Goal: Communication & Community: Ask a question

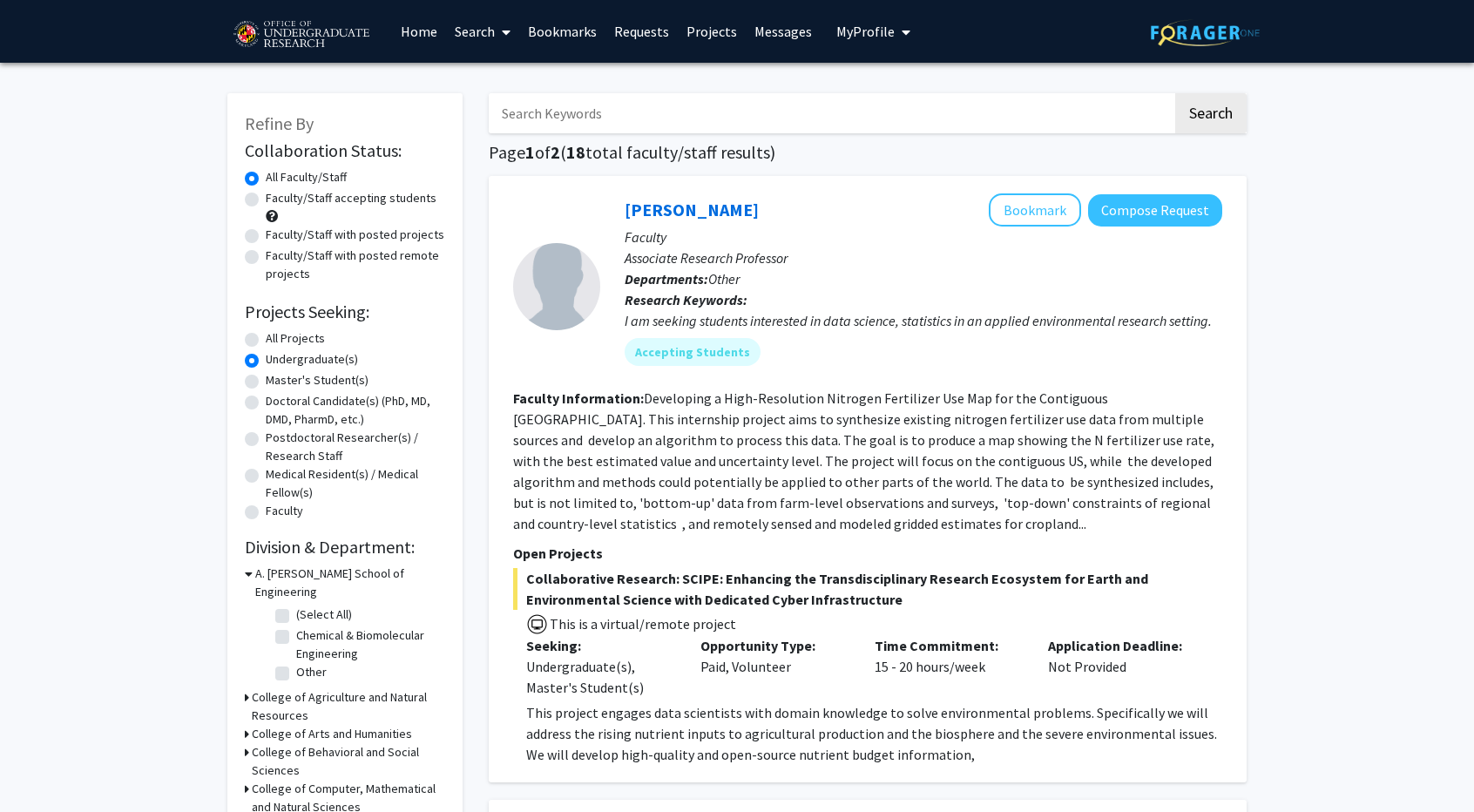
click at [550, 29] on link "Bookmarks" at bounding box center [562, 32] width 86 height 61
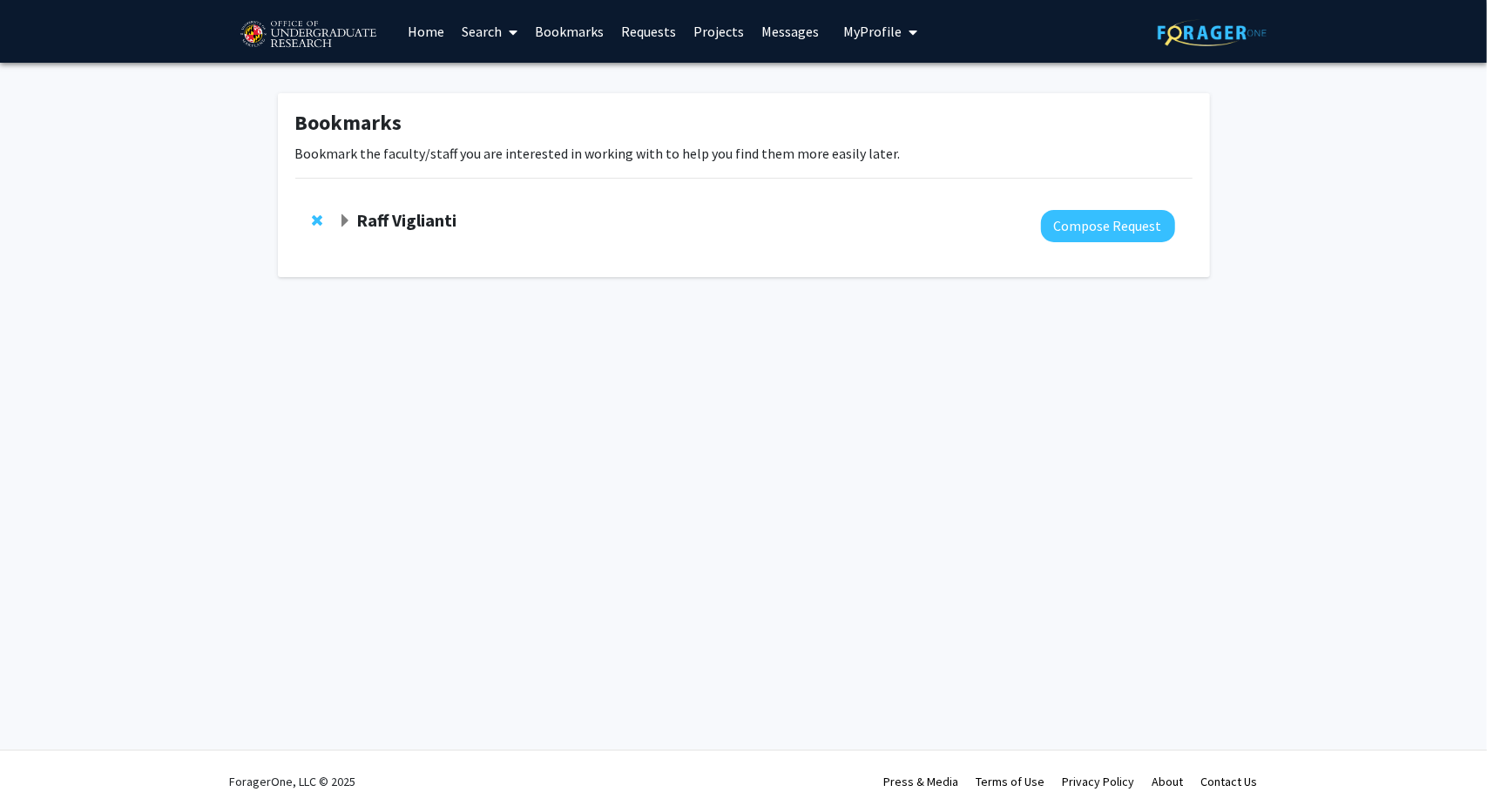
click at [414, 222] on strong "Raff Viglianti" at bounding box center [406, 220] width 100 height 21
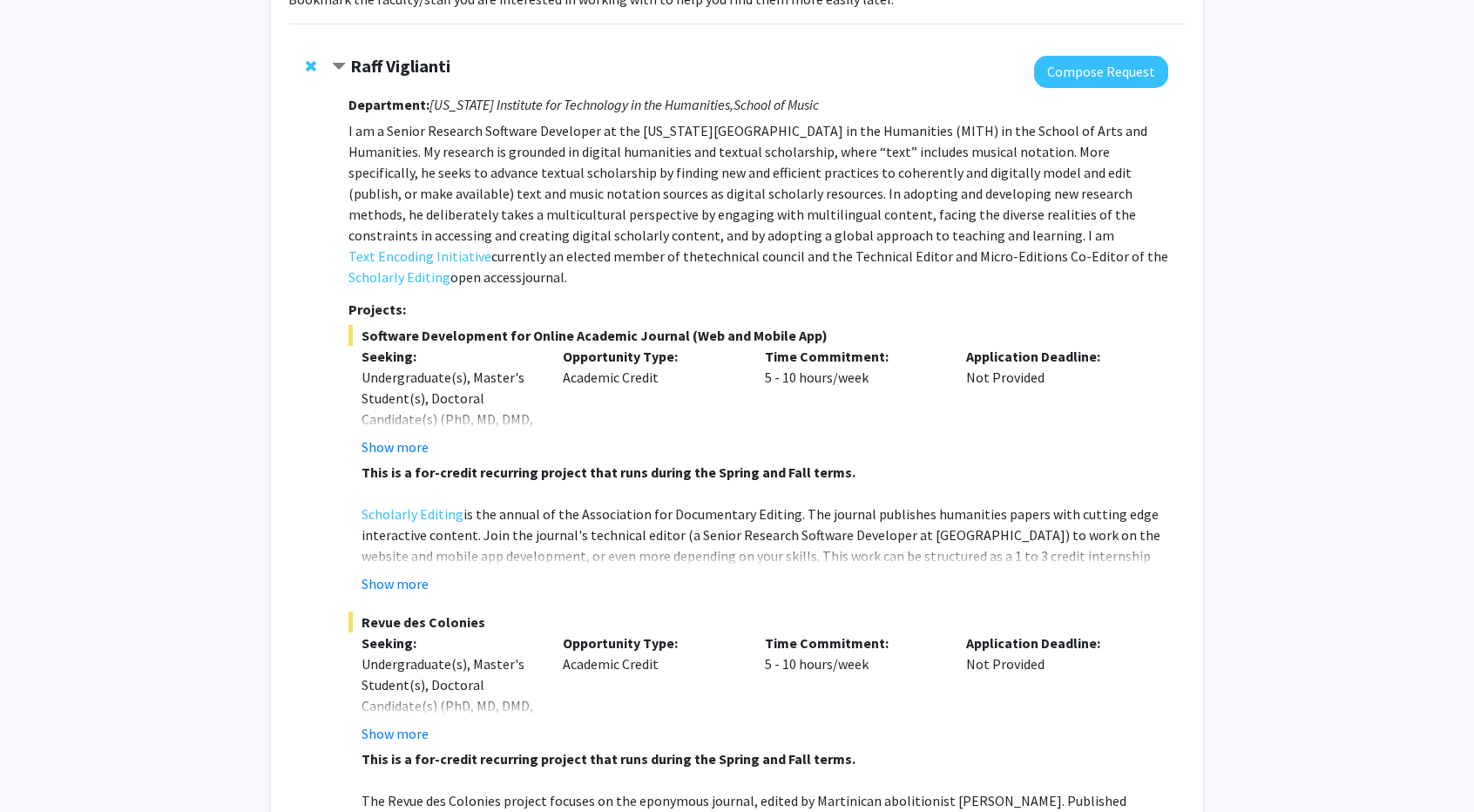
scroll to position [123, 0]
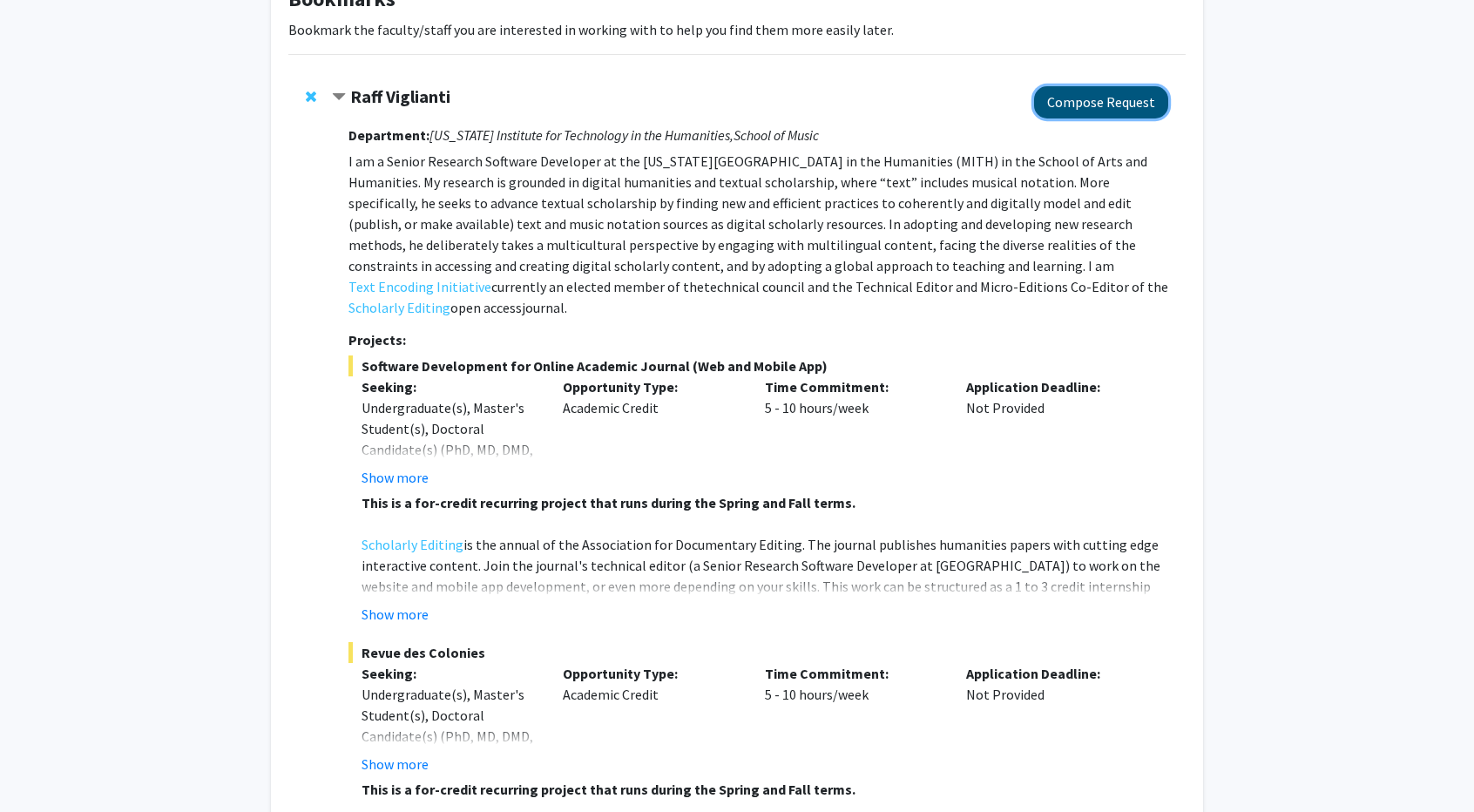
click at [1143, 95] on button "Compose Request" at bounding box center [1101, 102] width 134 height 32
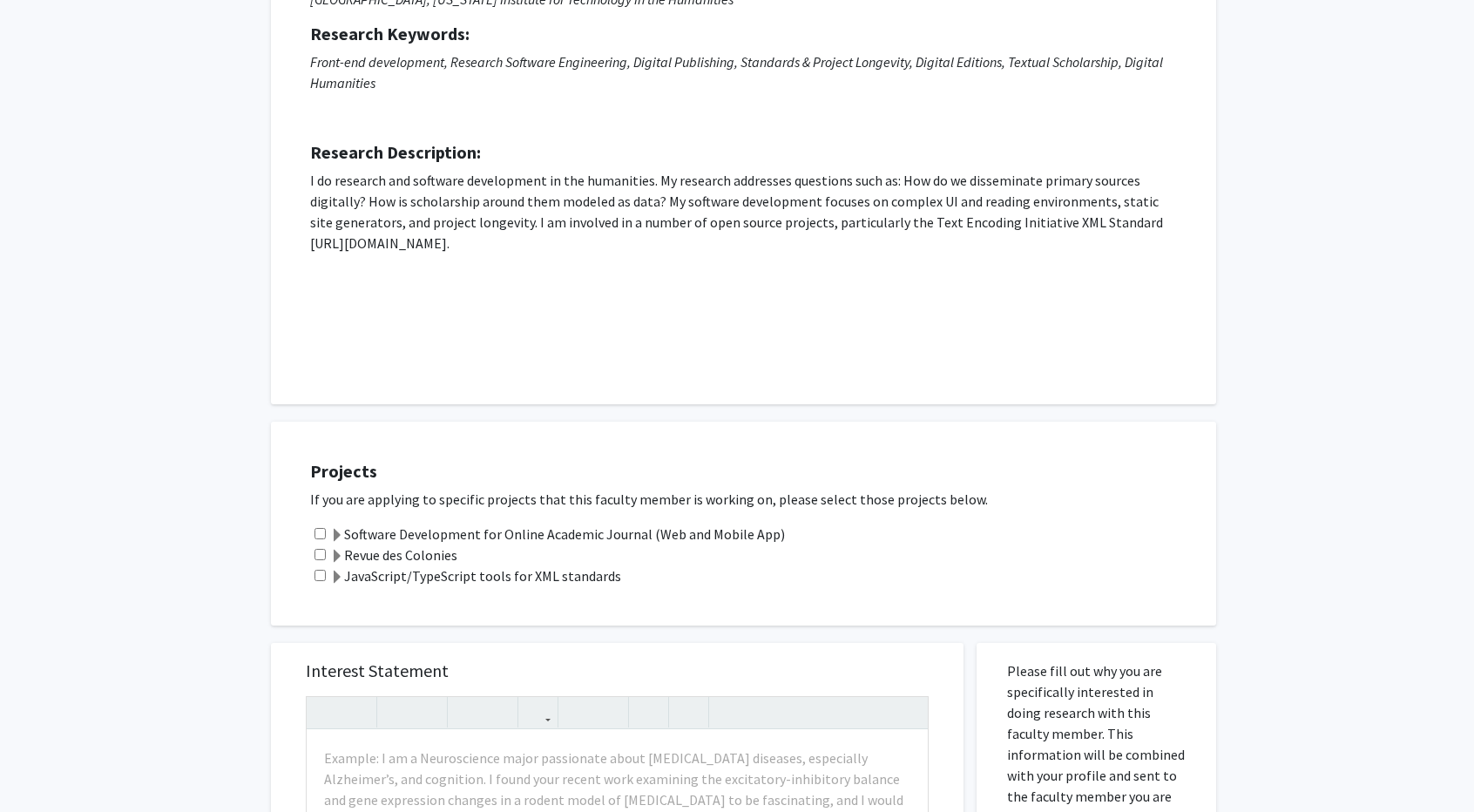
scroll to position [523, 0]
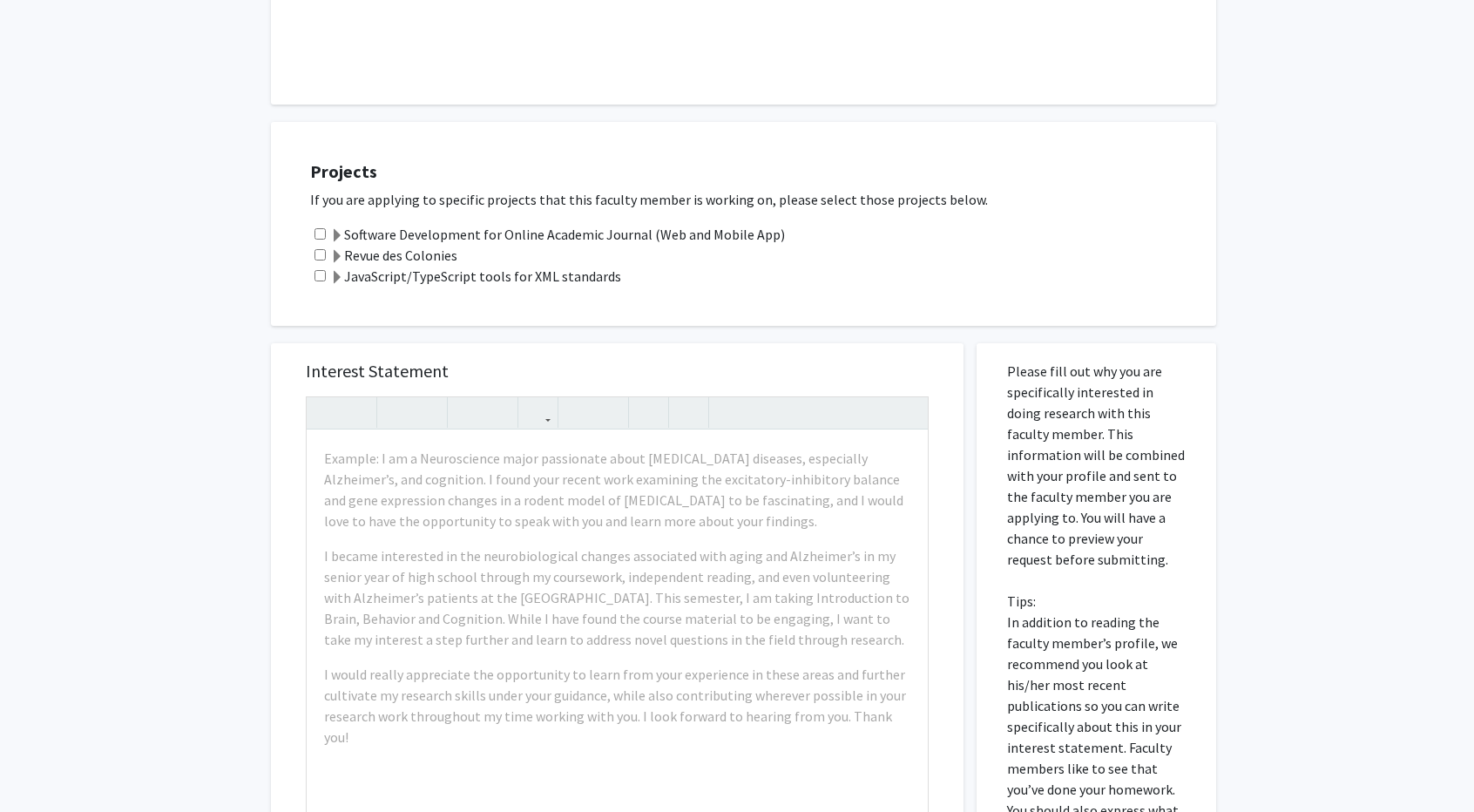
click at [379, 230] on label "Software Development for Online Academic Journal (Web and Mobile App)" at bounding box center [557, 235] width 455 height 21
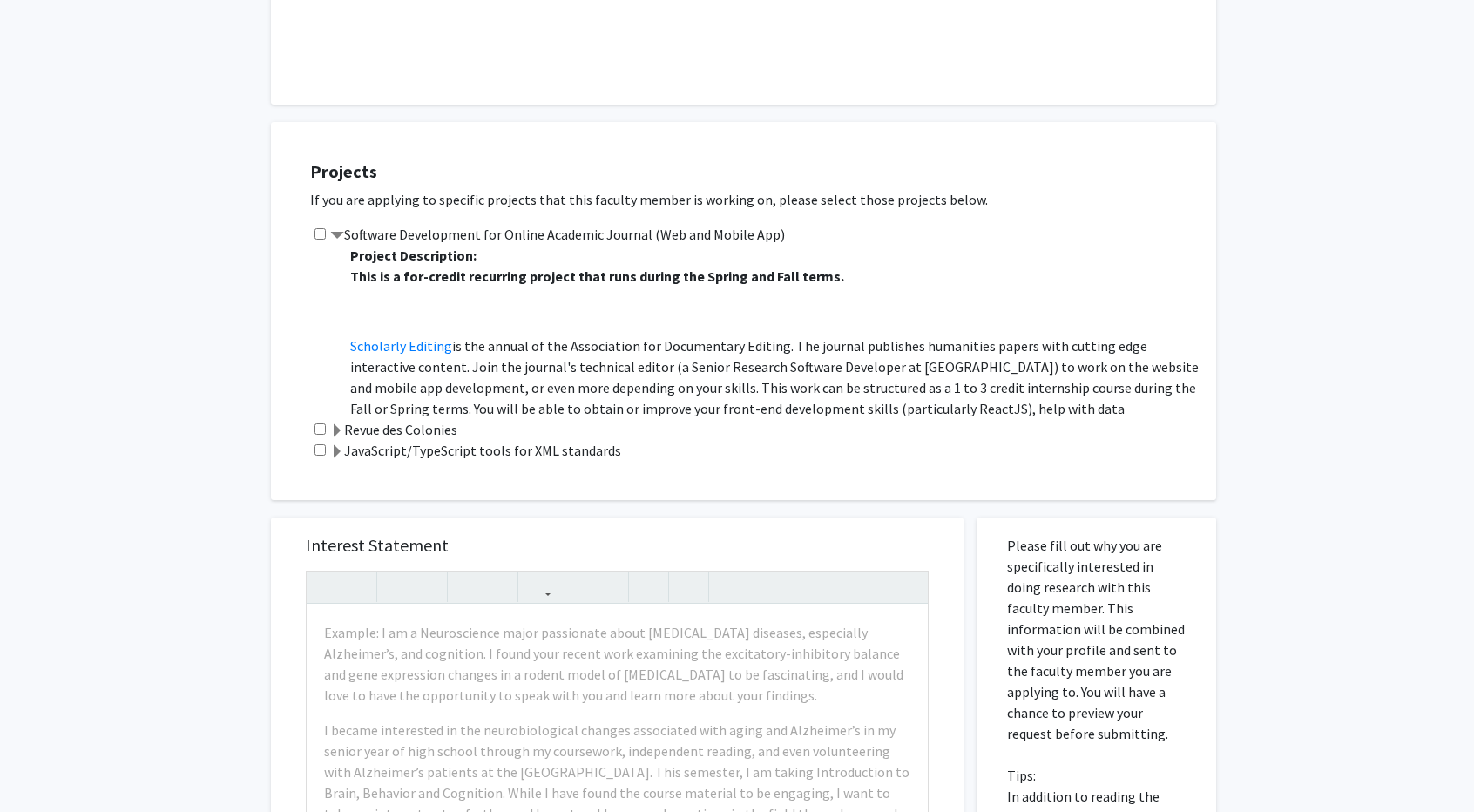
click at [318, 234] on input "checkbox" at bounding box center [320, 234] width 11 height 11
checkbox input "true"
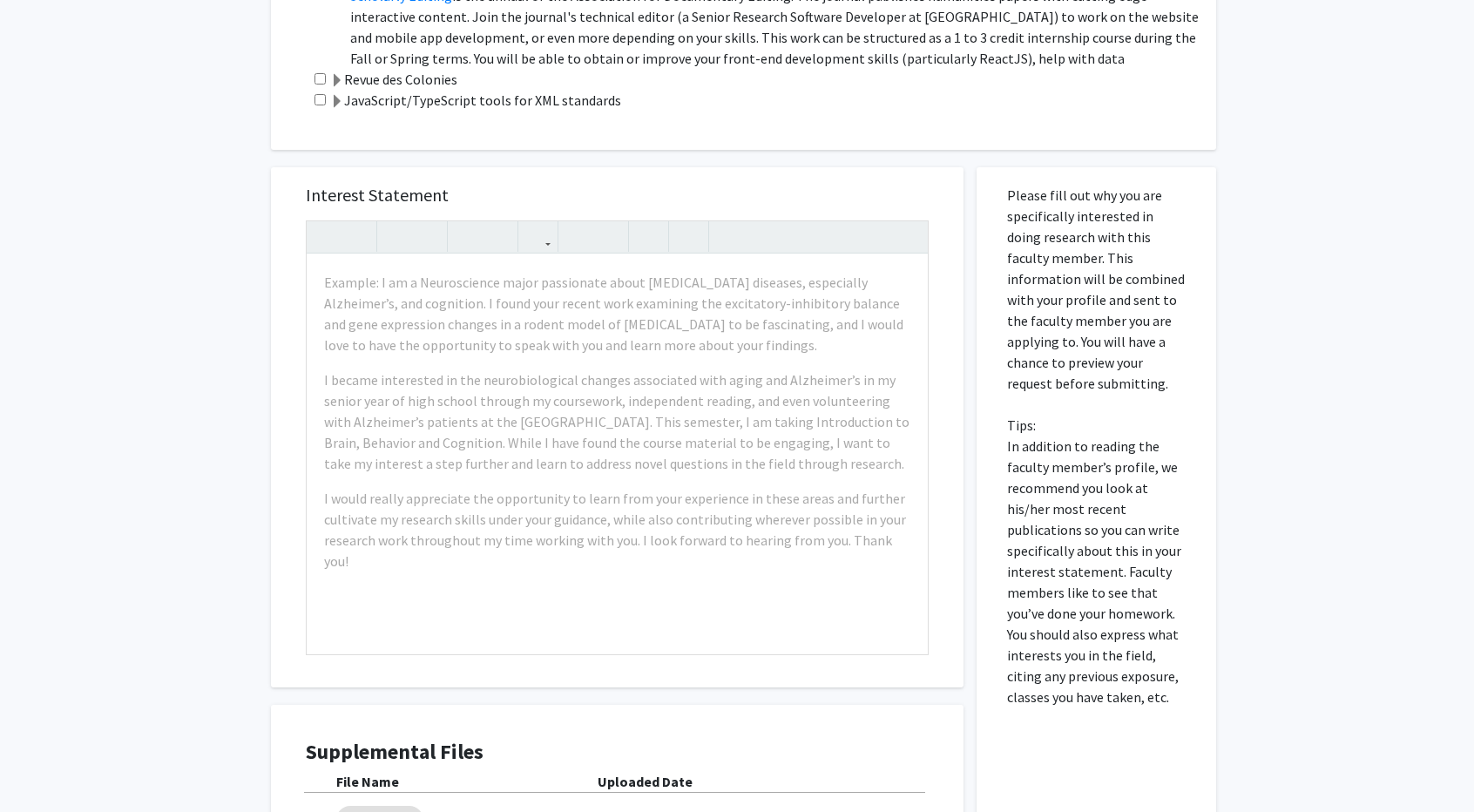
scroll to position [871, 0]
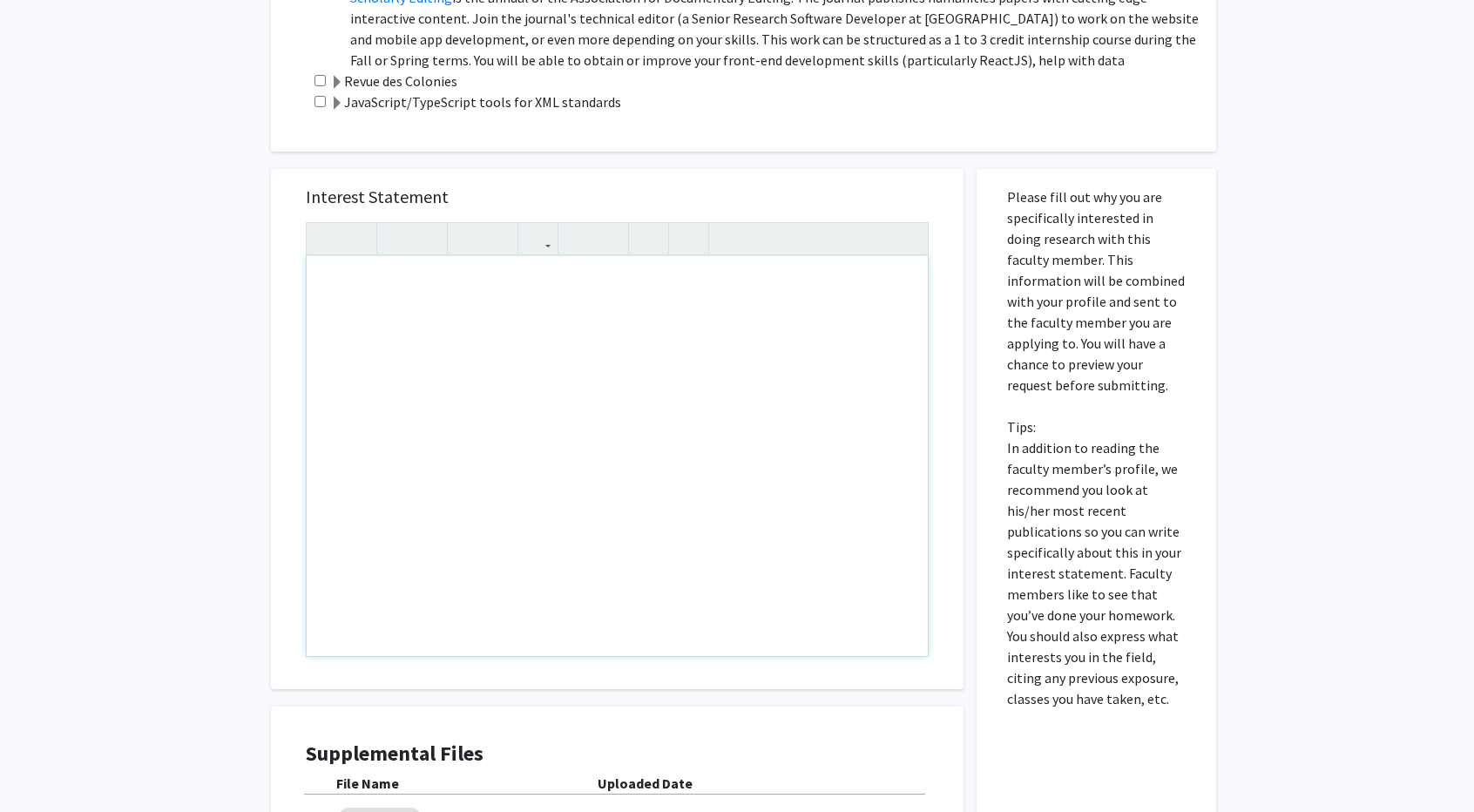
drag, startPoint x: 376, startPoint y: 282, endPoint x: 495, endPoint y: 322, distance: 125.5
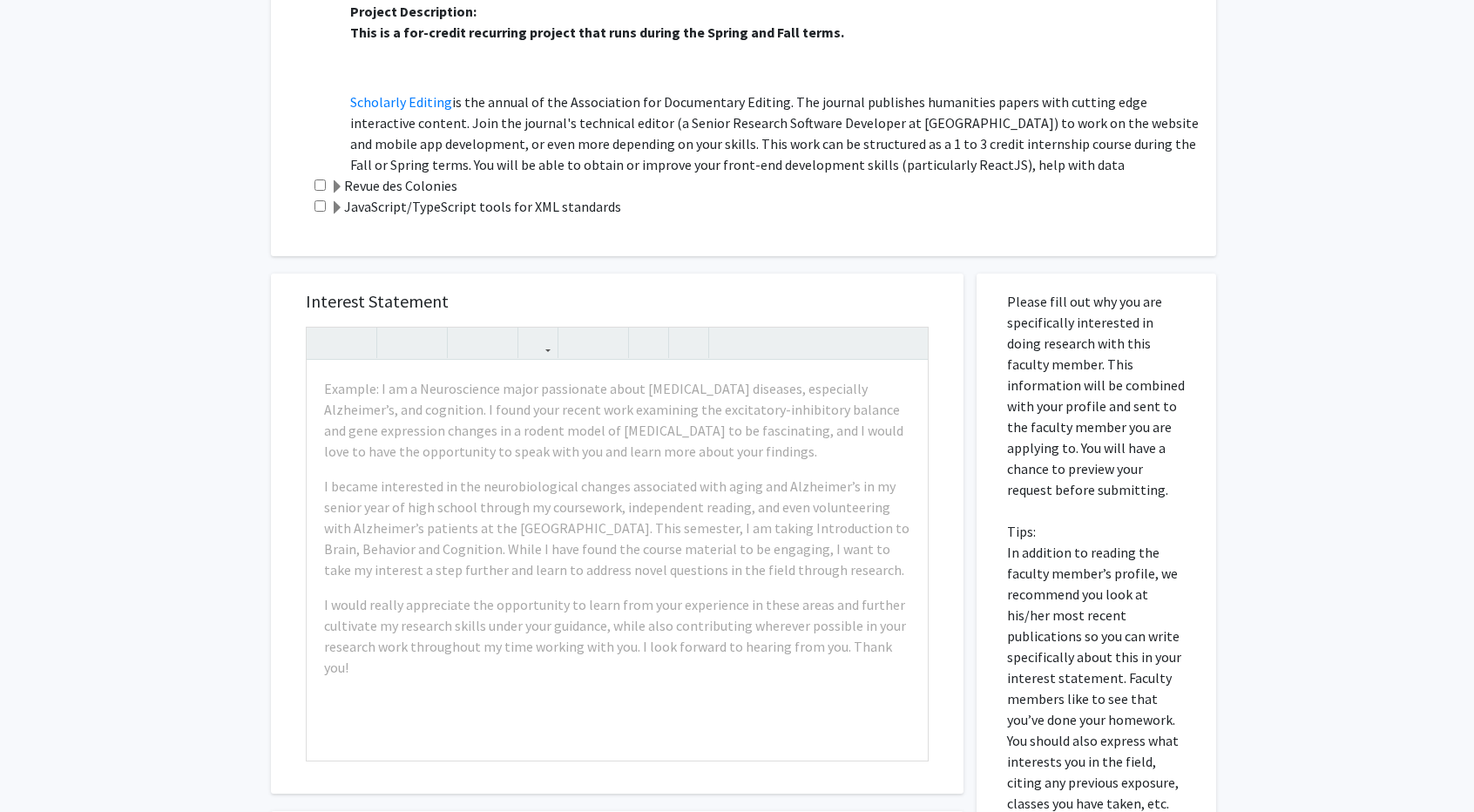
scroll to position [523, 0]
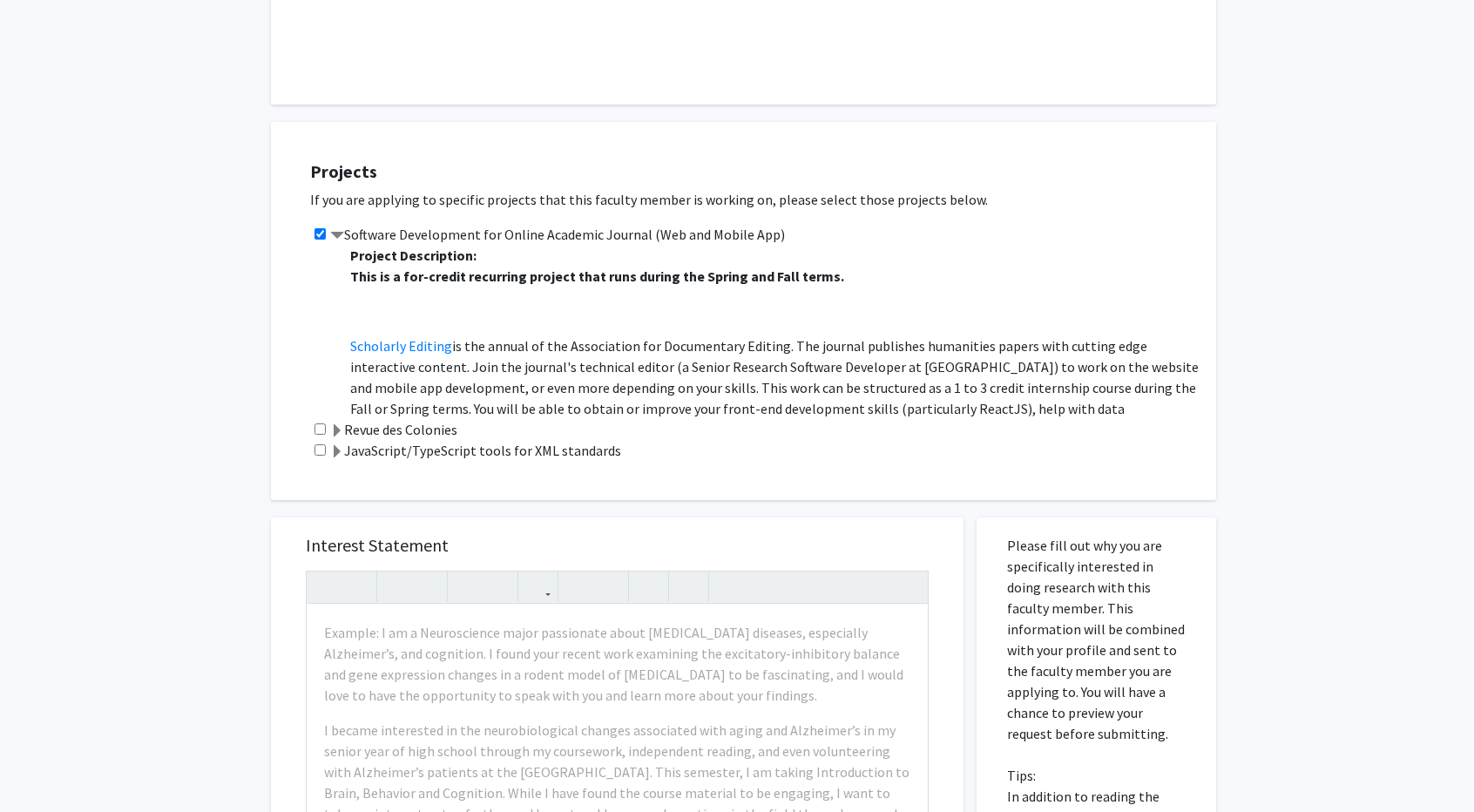
drag, startPoint x: 784, startPoint y: 235, endPoint x: 345, endPoint y: 227, distance: 439.1
click at [345, 227] on div "Software Development for Online Academic Journal (Web and Mobile App) Project D…" at bounding box center [755, 322] width 889 height 196
copy label "Software Development for Online Academic Journal (Web and Mobile App)"
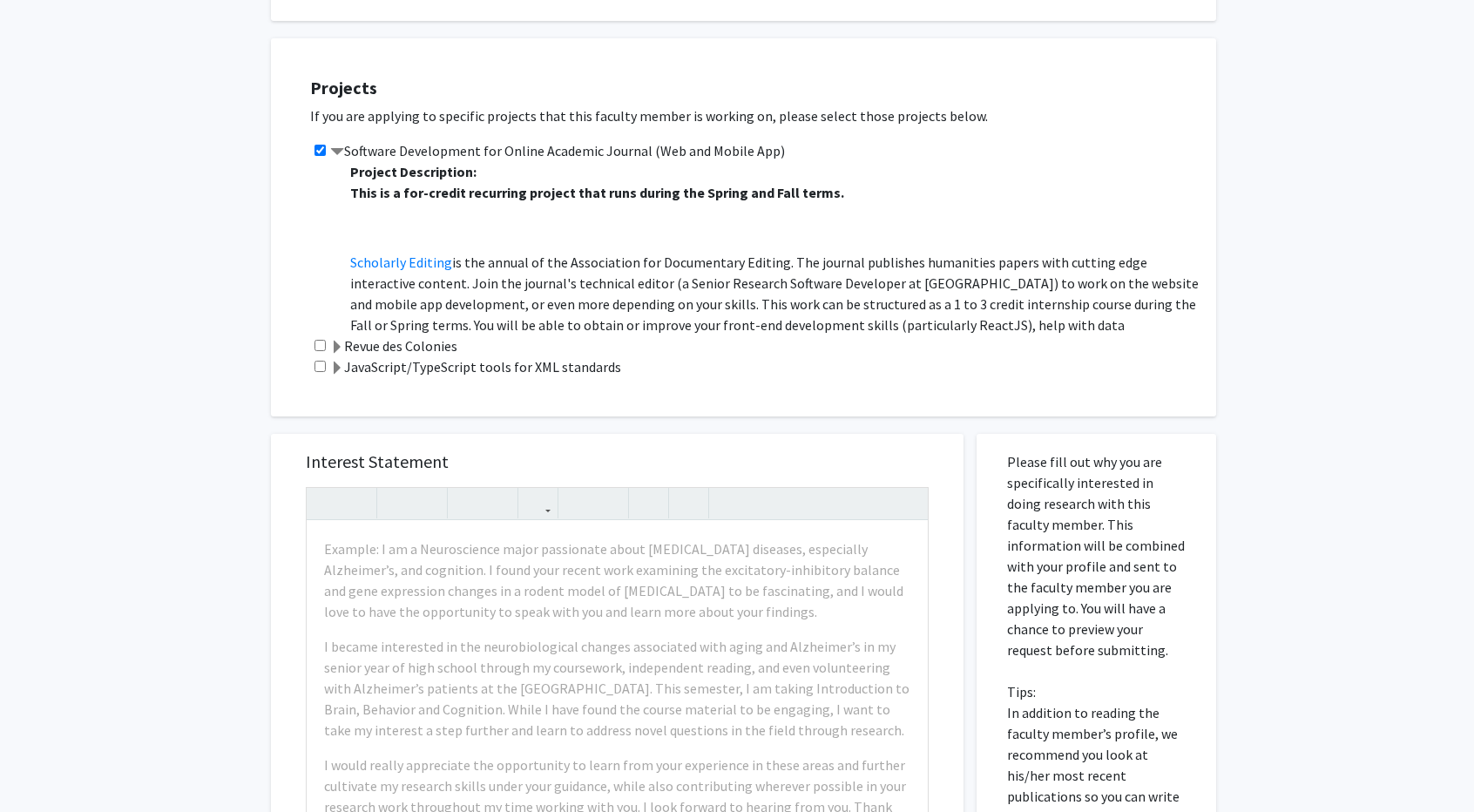
scroll to position [610, 0]
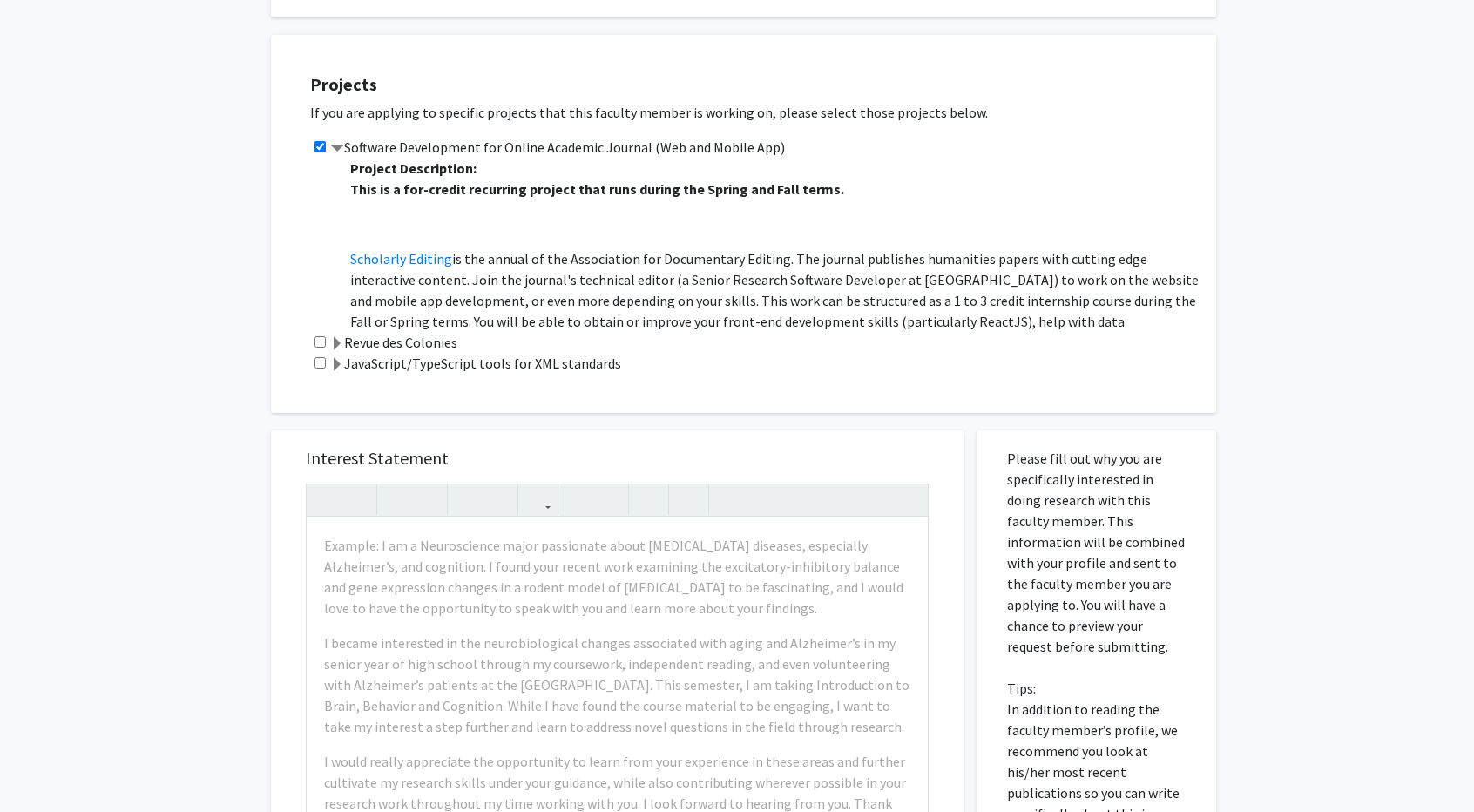
click at [1310, 135] on div "All Requests Request for Raff Viglianti Request for Raff Viglianti Departments:…" at bounding box center [737, 390] width 1474 height 1874
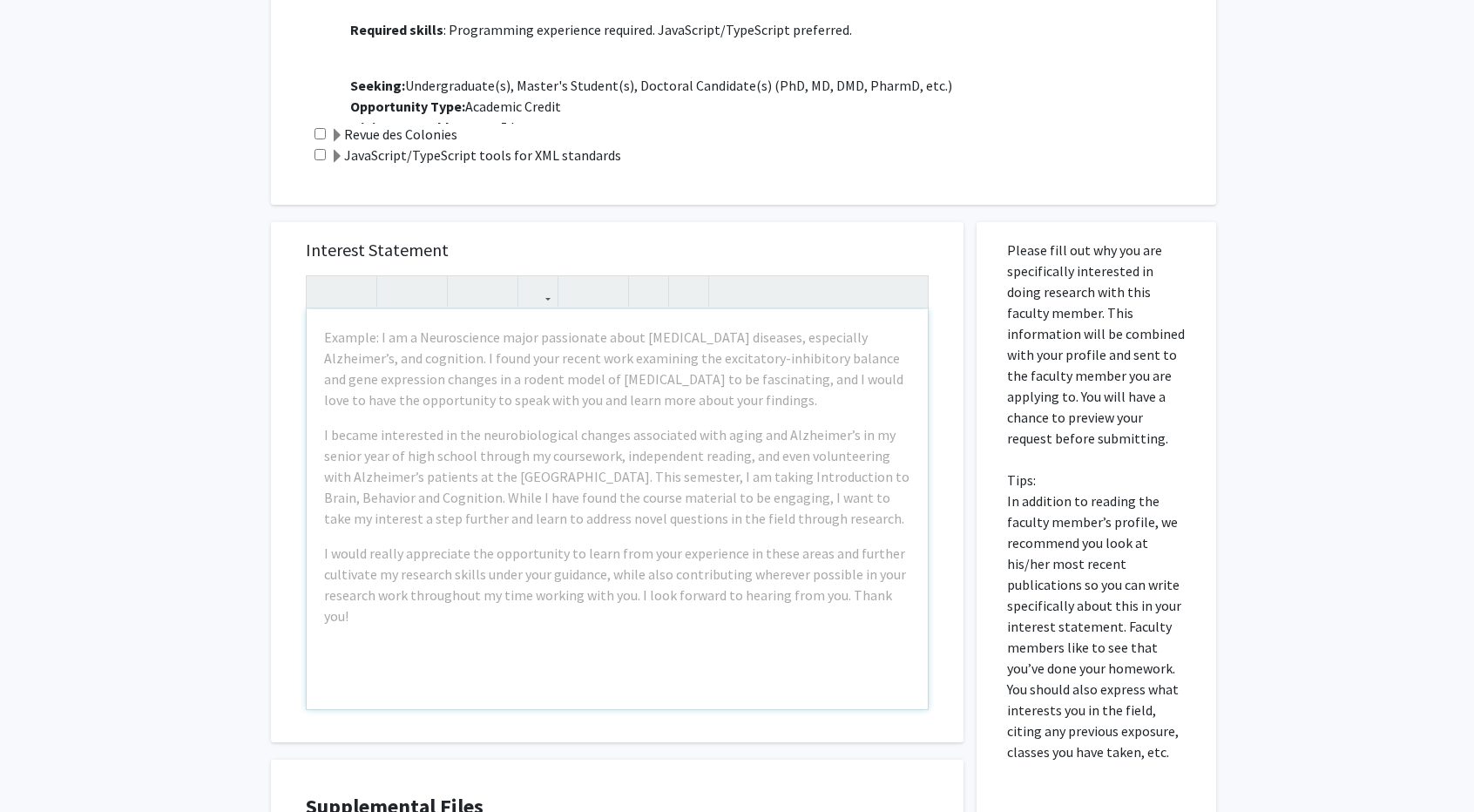
scroll to position [871, 0]
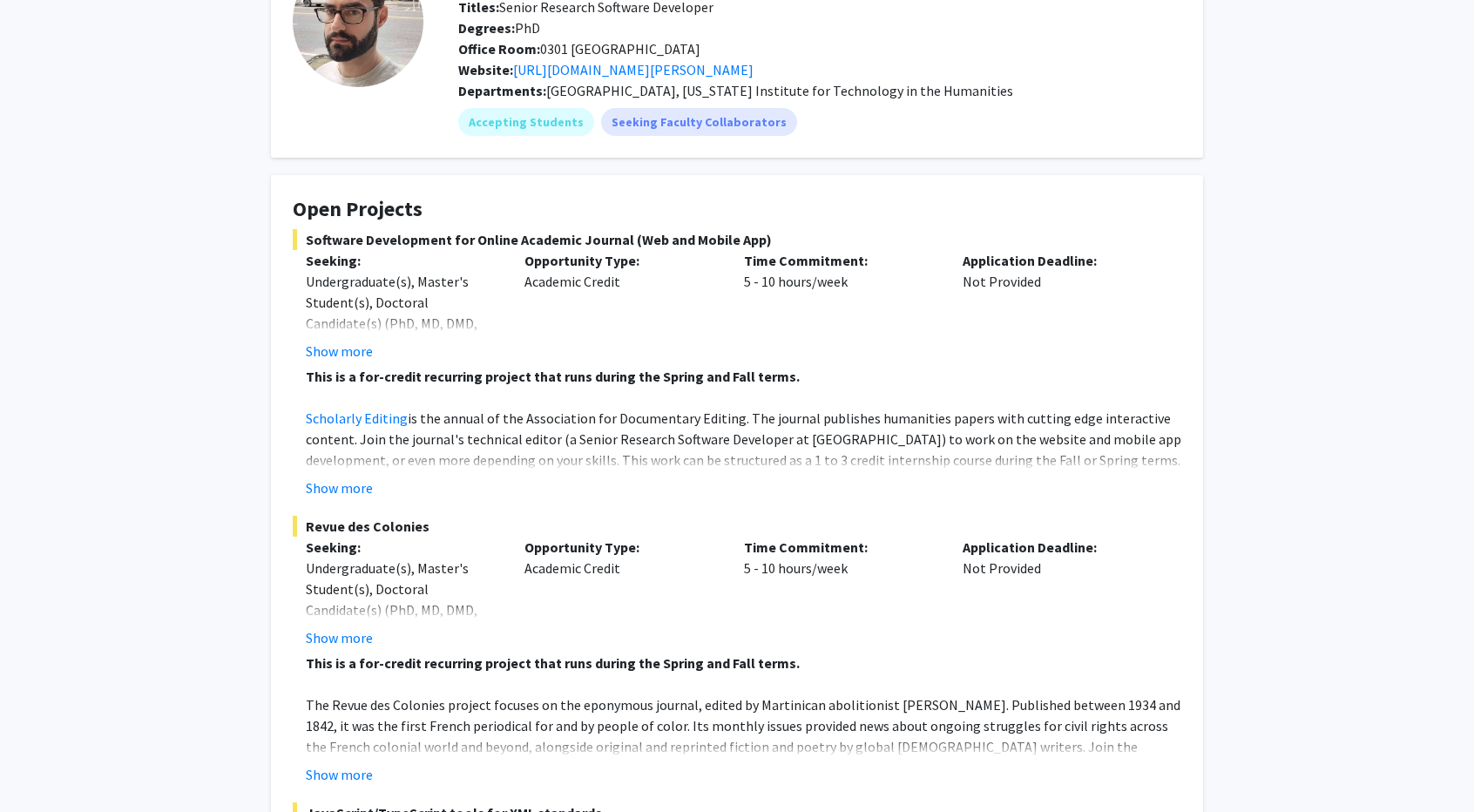
scroll to position [174, 0]
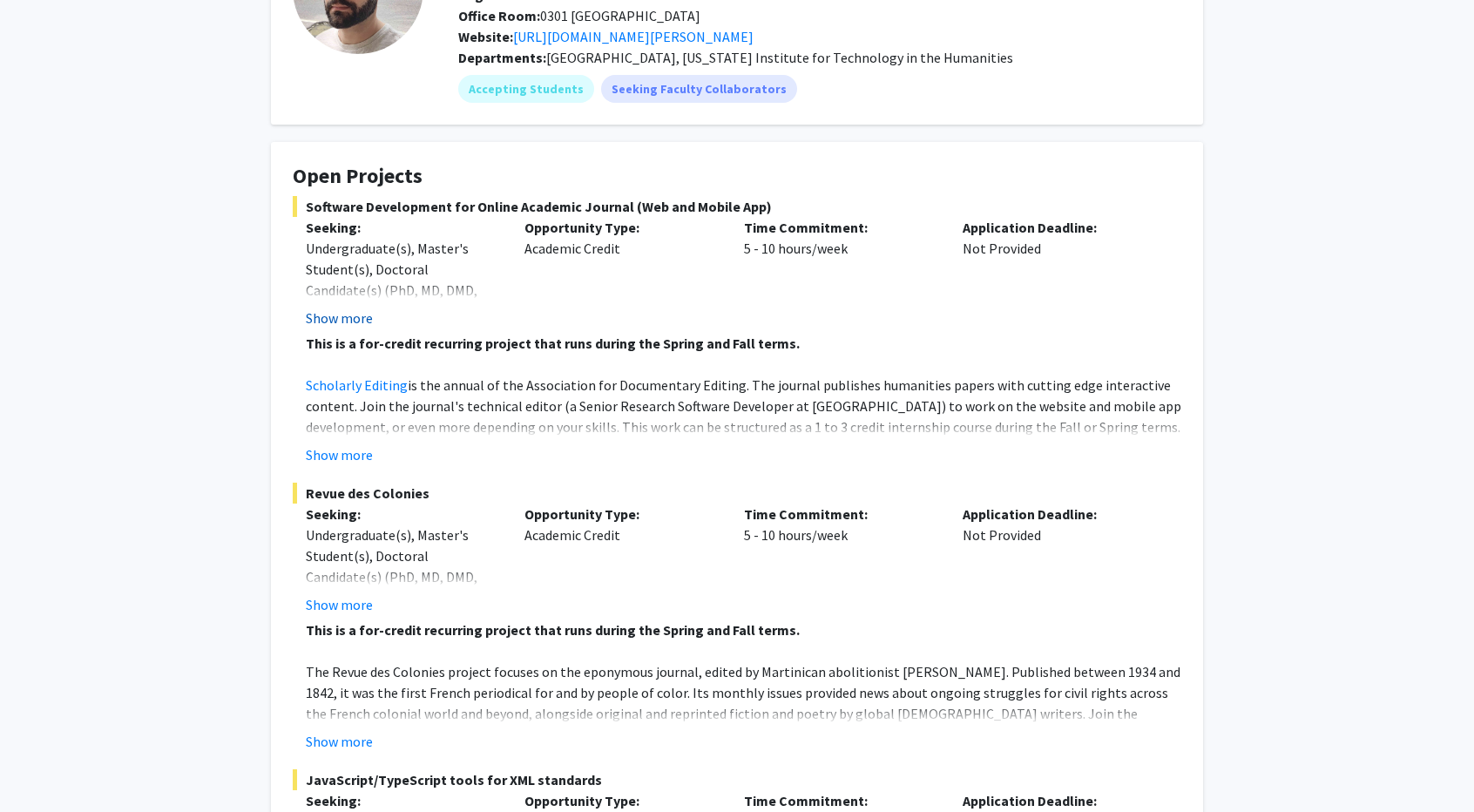
click at [349, 315] on button "Show more" at bounding box center [339, 318] width 67 height 21
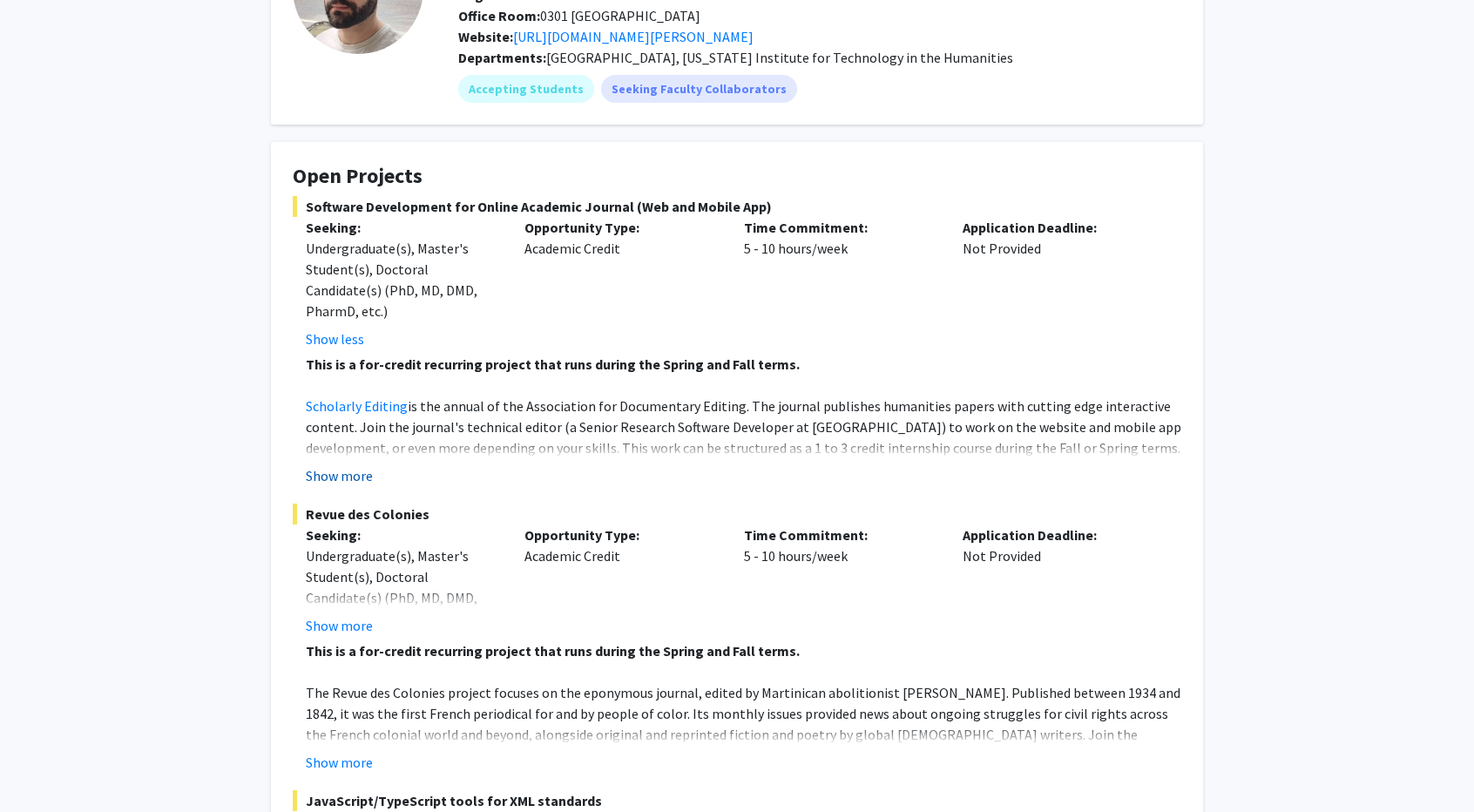
click at [358, 473] on button "Show more" at bounding box center [339, 476] width 67 height 21
